Goal: Check status

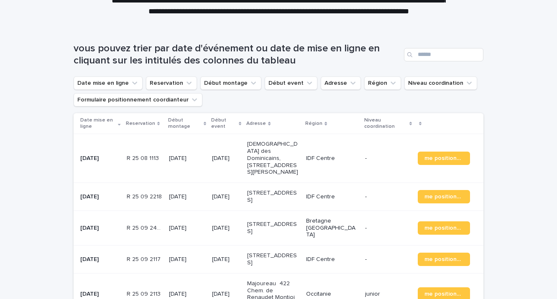
scroll to position [110, 0]
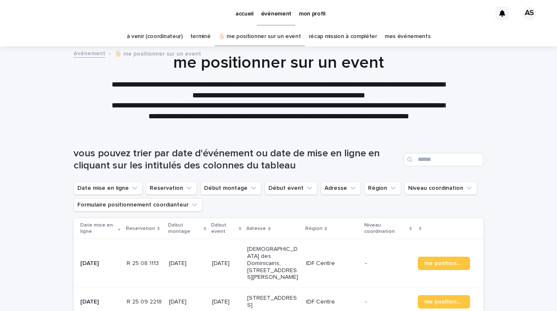
click at [105, 260] on p "[DATE]" at bounding box center [100, 263] width 40 height 7
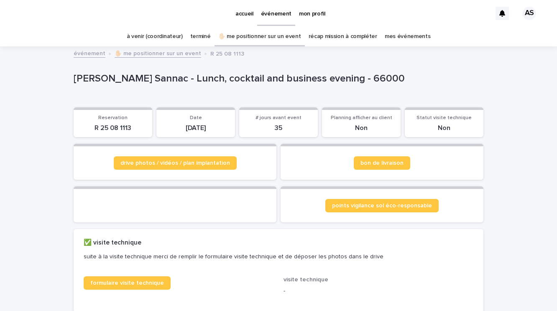
click at [403, 36] on link "mes événements" at bounding box center [408, 37] width 46 height 20
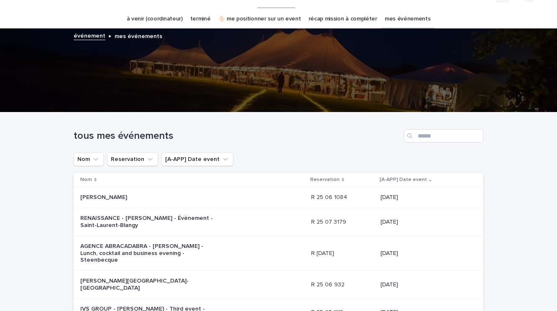
scroll to position [20, 0]
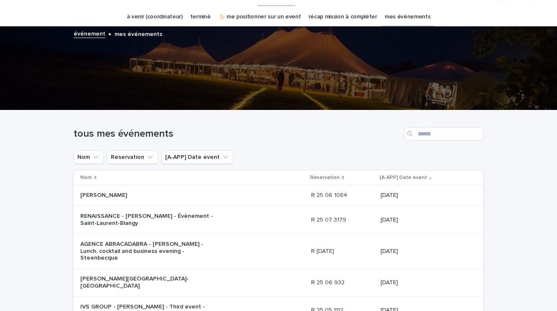
click at [143, 197] on p "Maude Loy - Mariage - Gouvieux" at bounding box center [149, 195] width 139 height 7
